Goal: Task Accomplishment & Management: Manage account settings

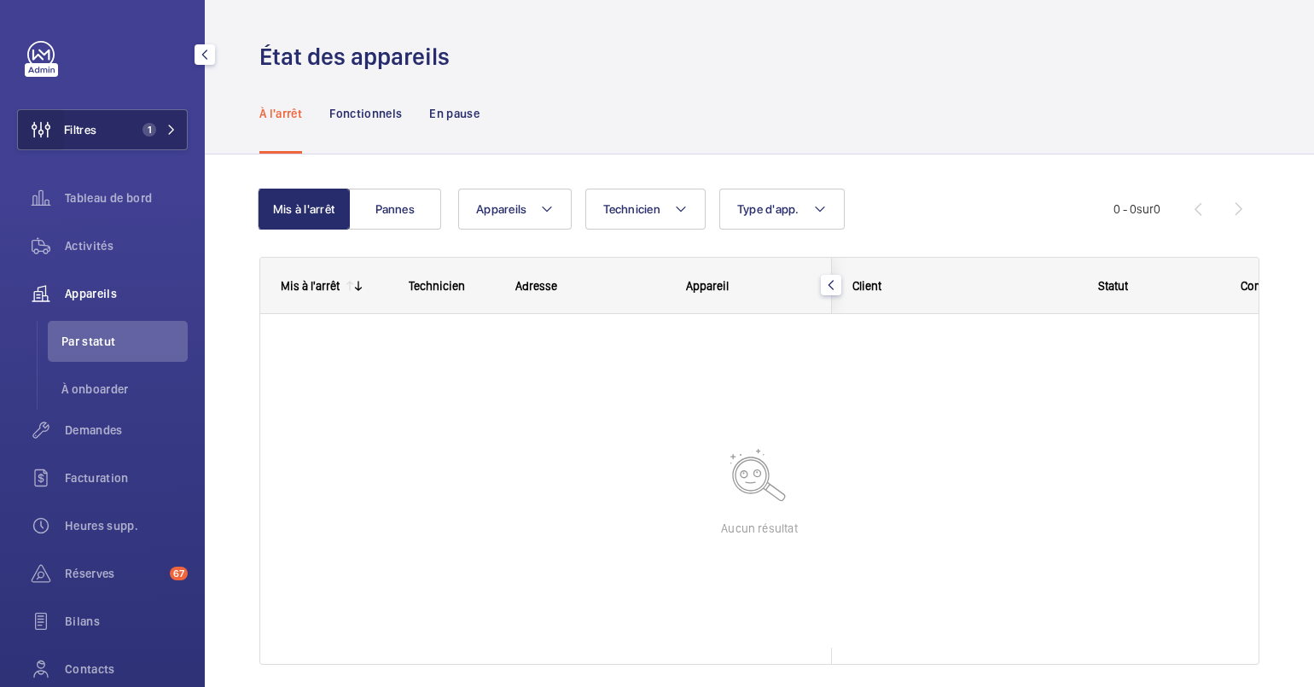
click at [55, 119] on wm-front-icon-button at bounding box center [41, 129] width 46 height 41
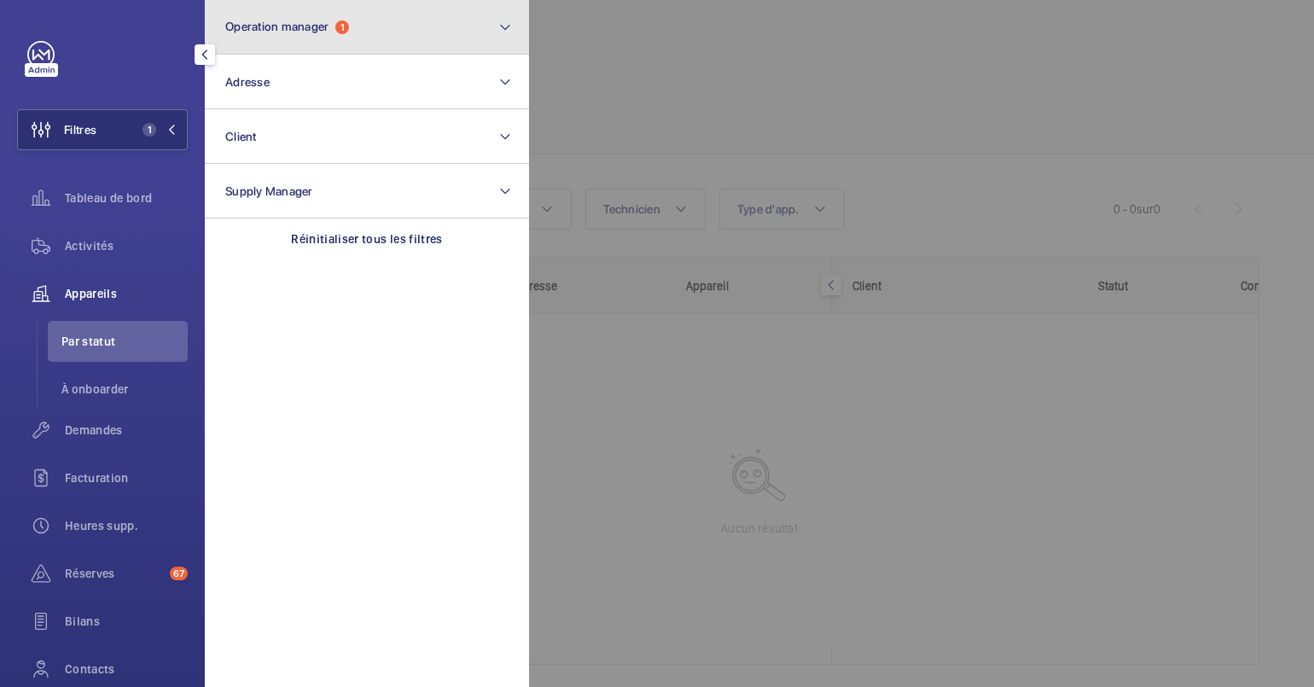
click at [298, 34] on button "Operation manager 1" at bounding box center [367, 27] width 324 height 55
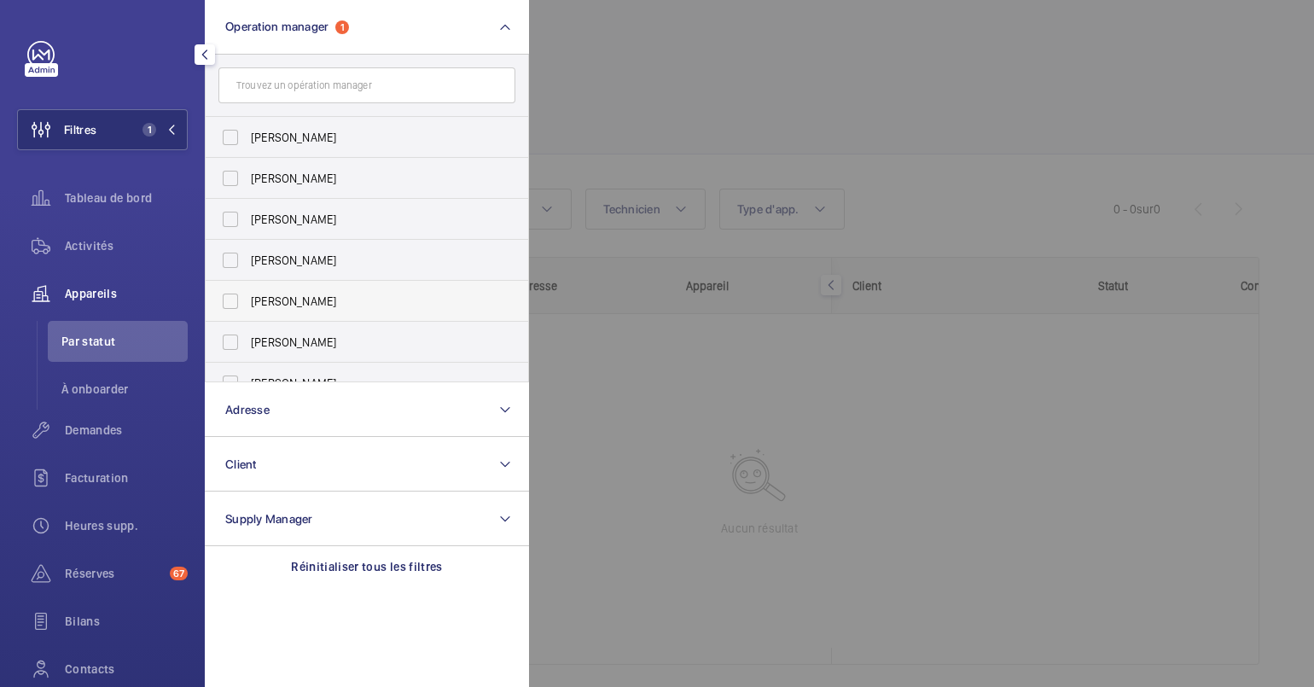
click at [322, 299] on span "[PERSON_NAME]" at bounding box center [368, 301] width 235 height 17
click at [247, 299] on input "[PERSON_NAME]" at bounding box center [230, 301] width 34 height 34
checkbox input "true"
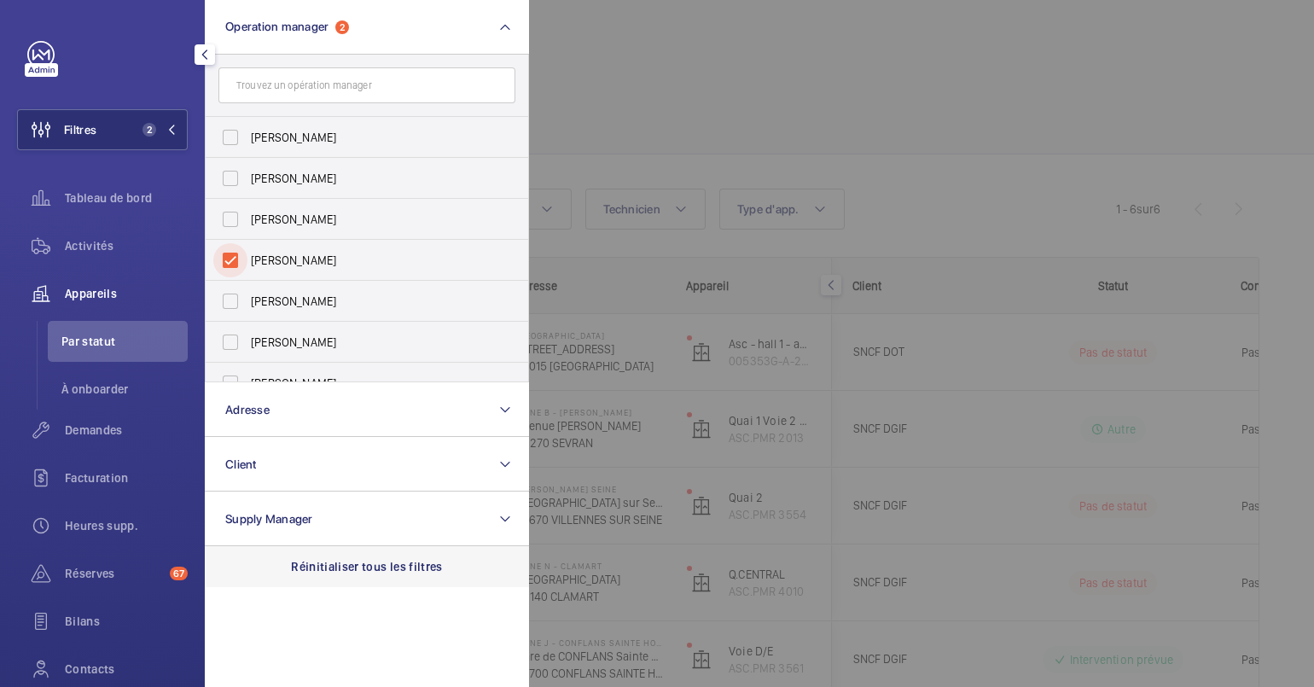
scroll to position [63, 0]
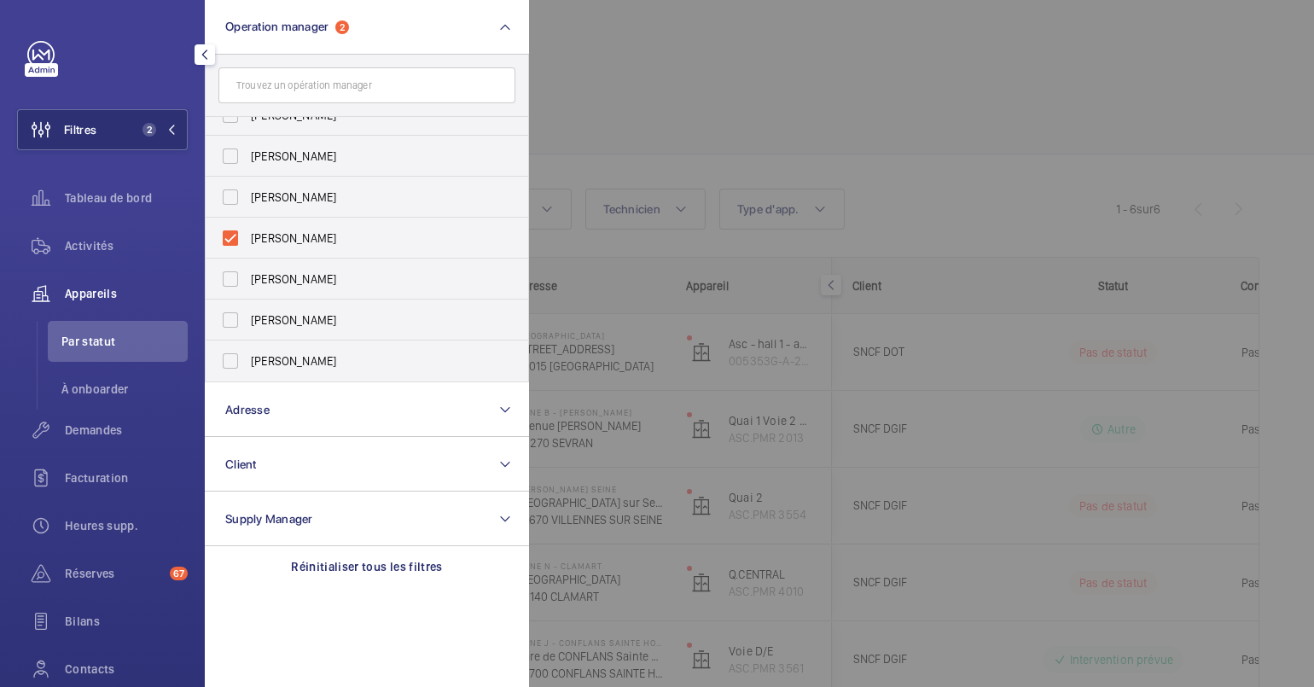
click at [930, 102] on div at bounding box center [1186, 343] width 1314 height 687
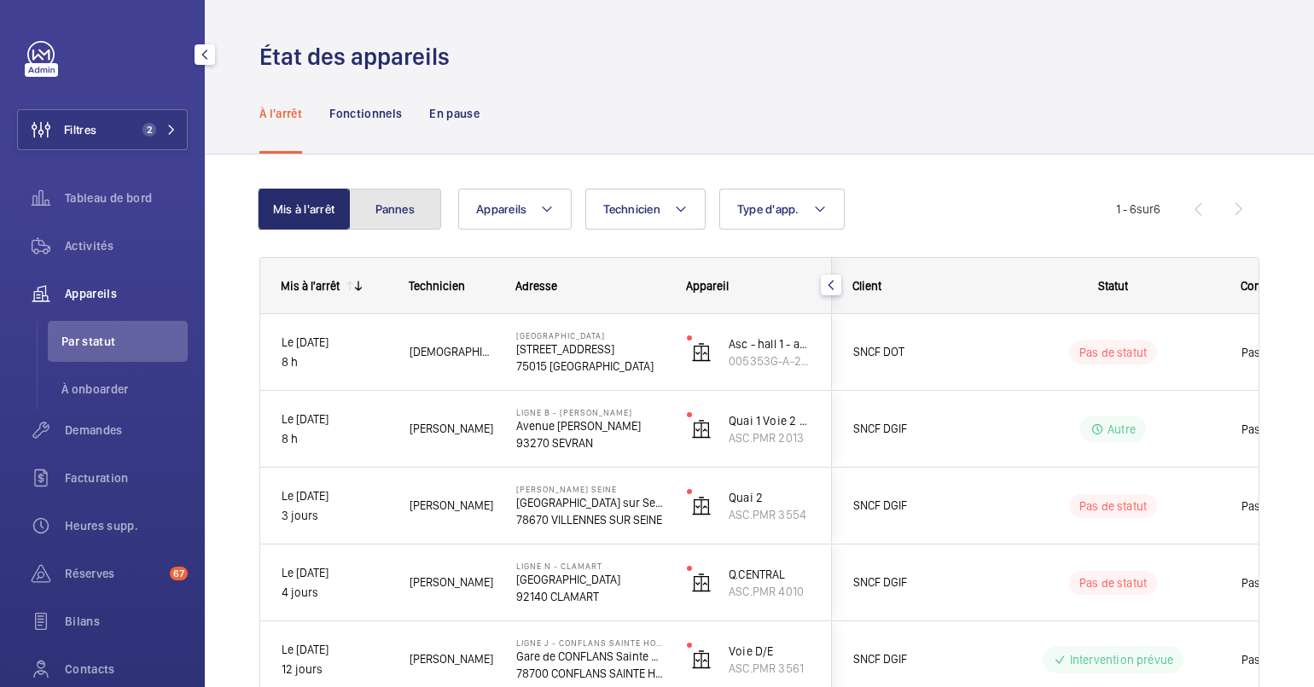
click at [410, 201] on button "Pannes" at bounding box center [395, 209] width 92 height 41
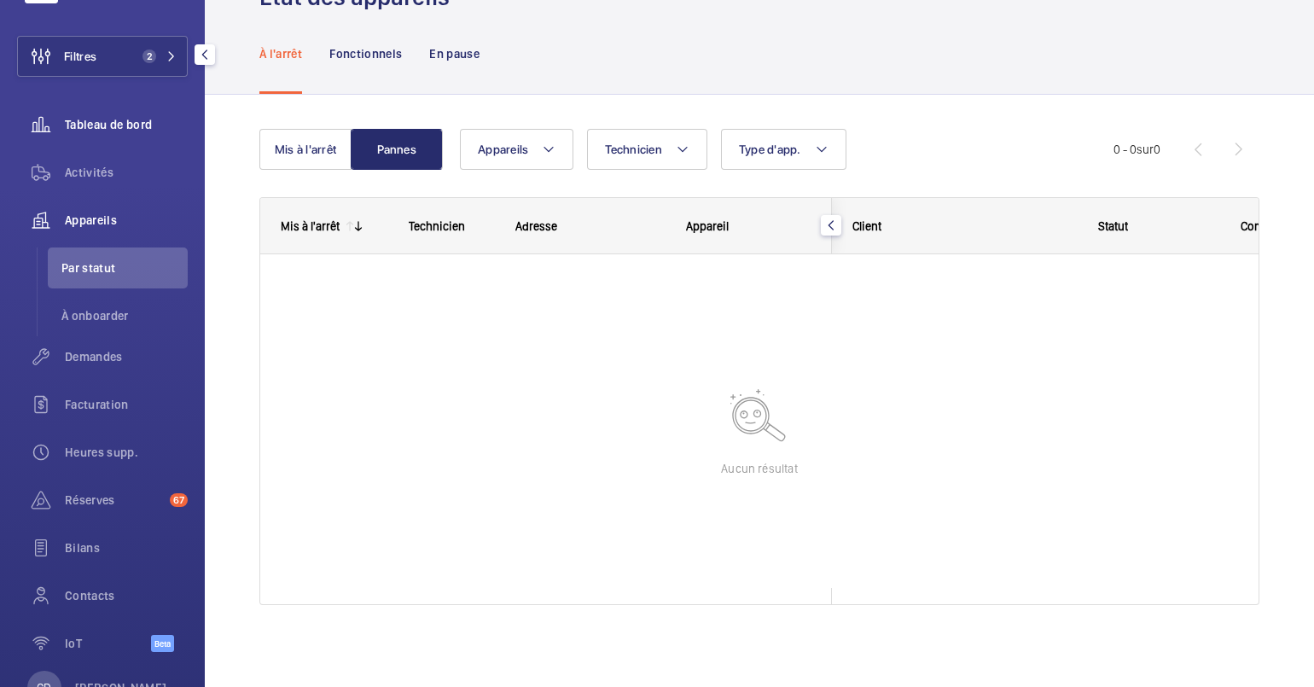
scroll to position [132, 0]
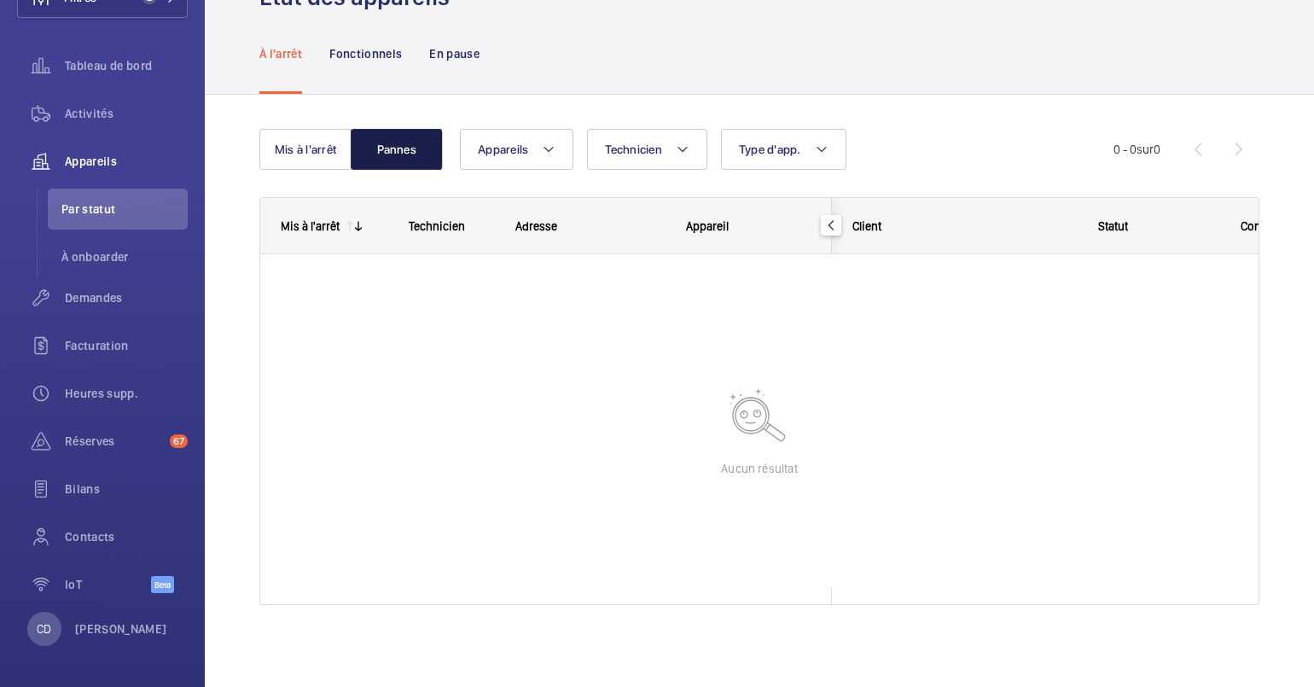
click at [353, 137] on button "Pannes" at bounding box center [397, 149] width 92 height 41
click at [346, 146] on button "Mis à l'arrêt" at bounding box center [305, 149] width 92 height 41
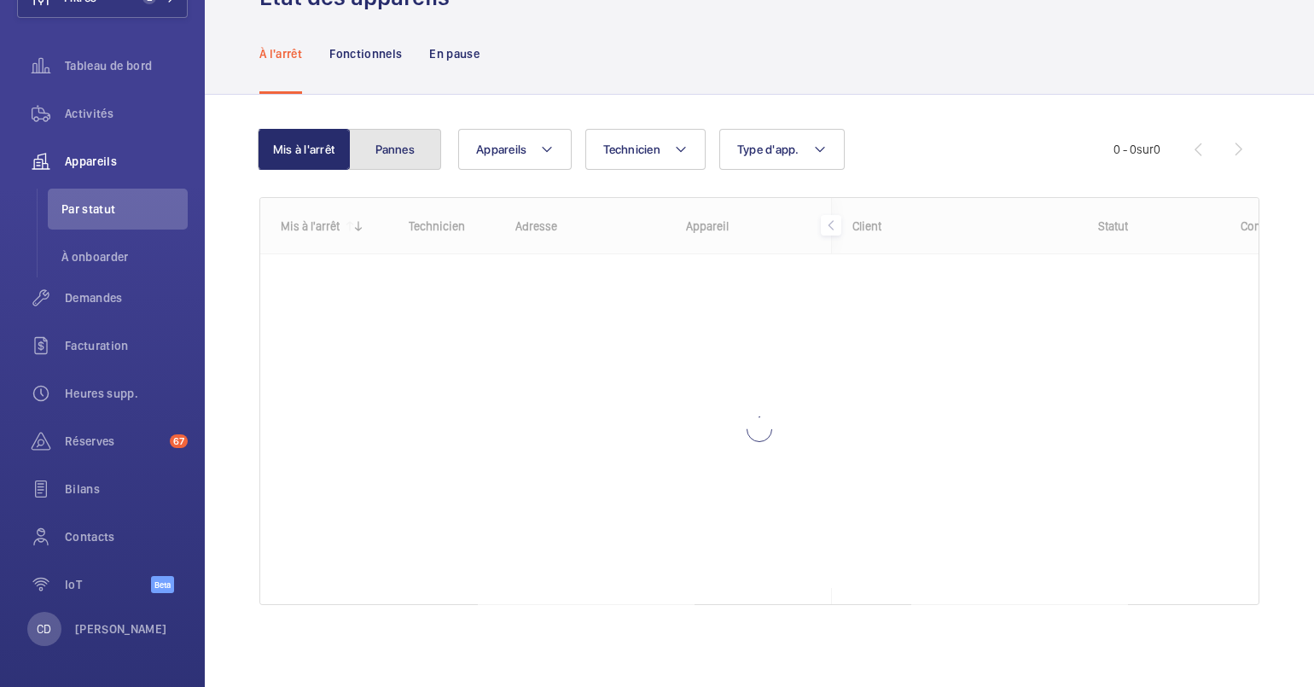
click at [369, 129] on button "Pannes" at bounding box center [395, 149] width 92 height 41
